Goal: Task Accomplishment & Management: Use online tool/utility

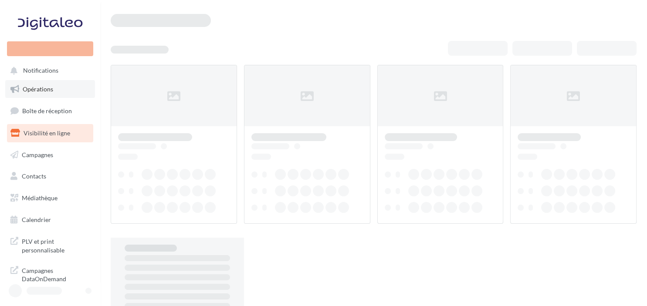
click at [35, 88] on span "Opérations" at bounding box center [38, 88] width 31 height 7
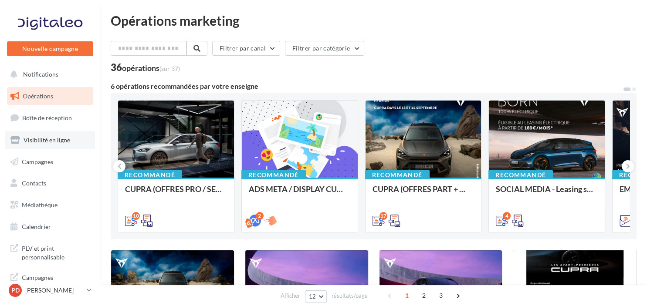
click at [38, 144] on span "Visibilité en ligne" at bounding box center [47, 139] width 47 height 7
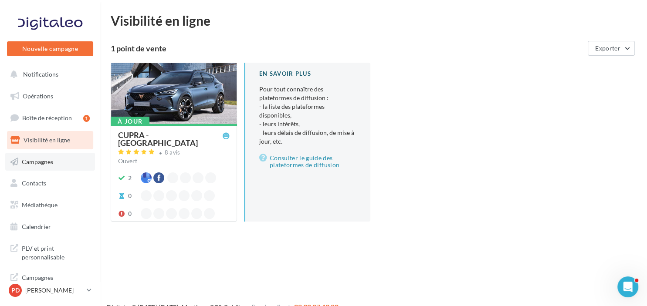
click at [30, 157] on link "Campagnes" at bounding box center [50, 162] width 90 height 18
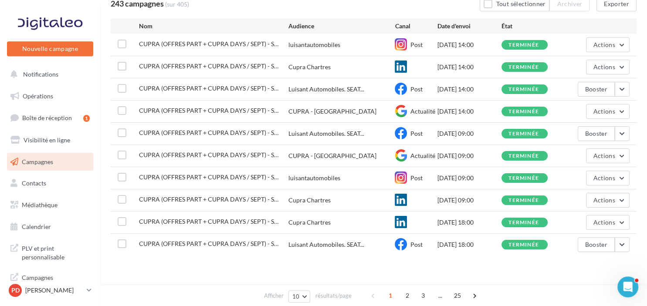
scroll to position [90, 0]
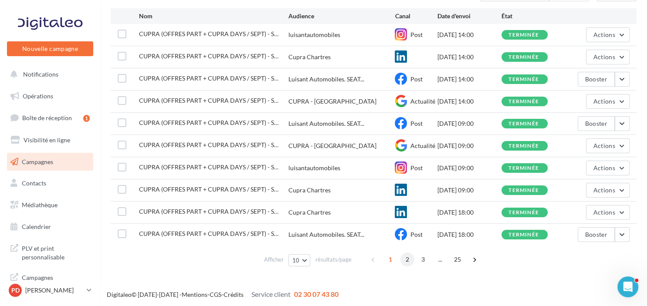
click at [405, 260] on span "2" at bounding box center [408, 260] width 14 height 14
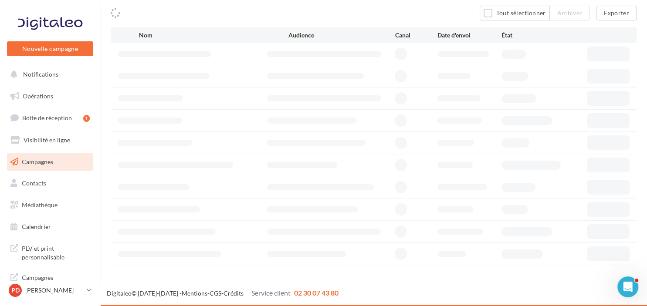
scroll to position [70, 0]
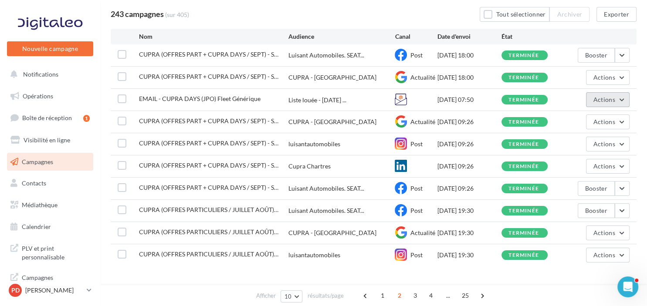
click at [626, 99] on button "Actions" at bounding box center [608, 99] width 44 height 15
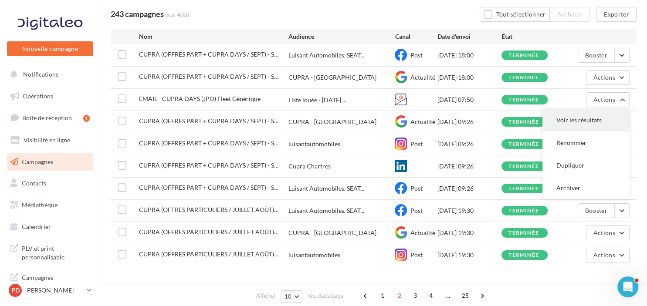
click at [578, 119] on button "Voir les résultats" at bounding box center [586, 120] width 87 height 23
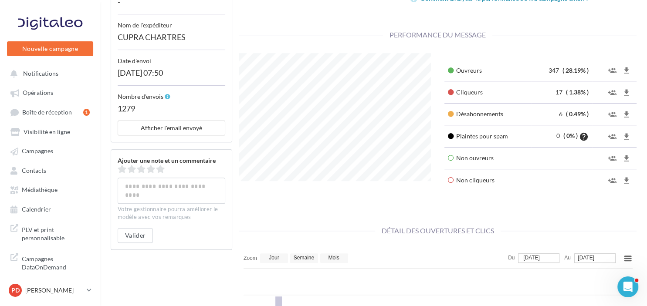
scroll to position [28, 0]
